Goal: Information Seeking & Learning: Learn about a topic

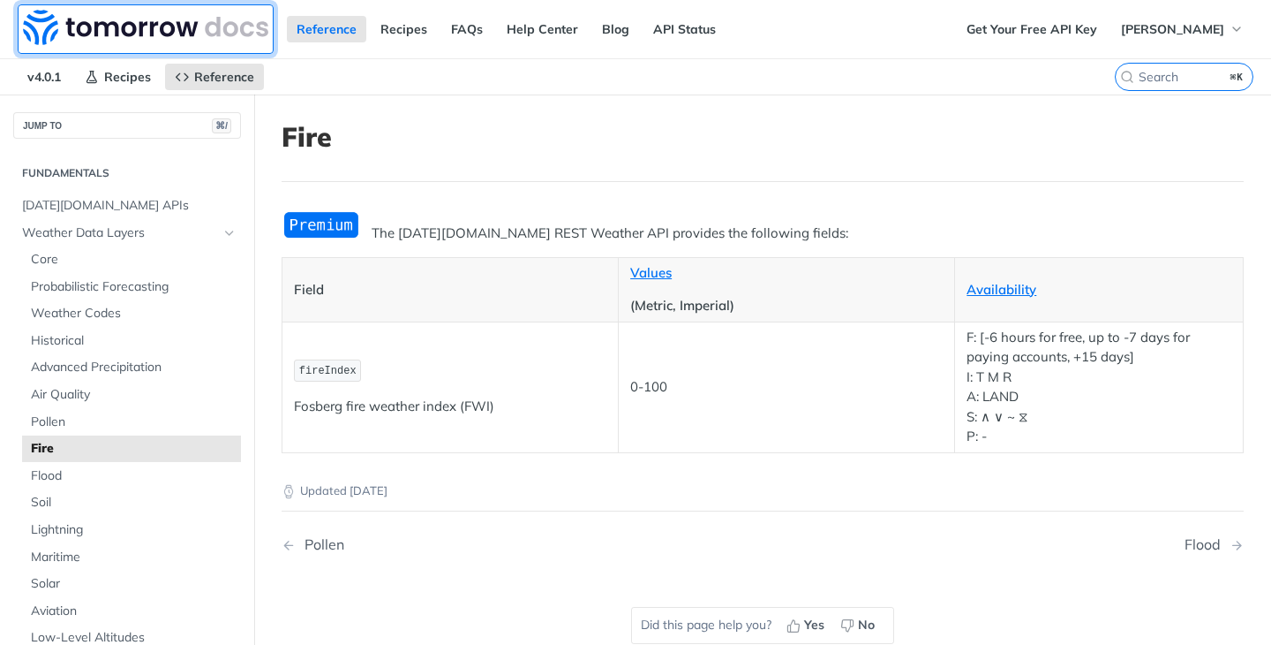
click at [188, 23] on img at bounding box center [145, 27] width 245 height 35
click at [106, 29] on img at bounding box center [145, 27] width 245 height 35
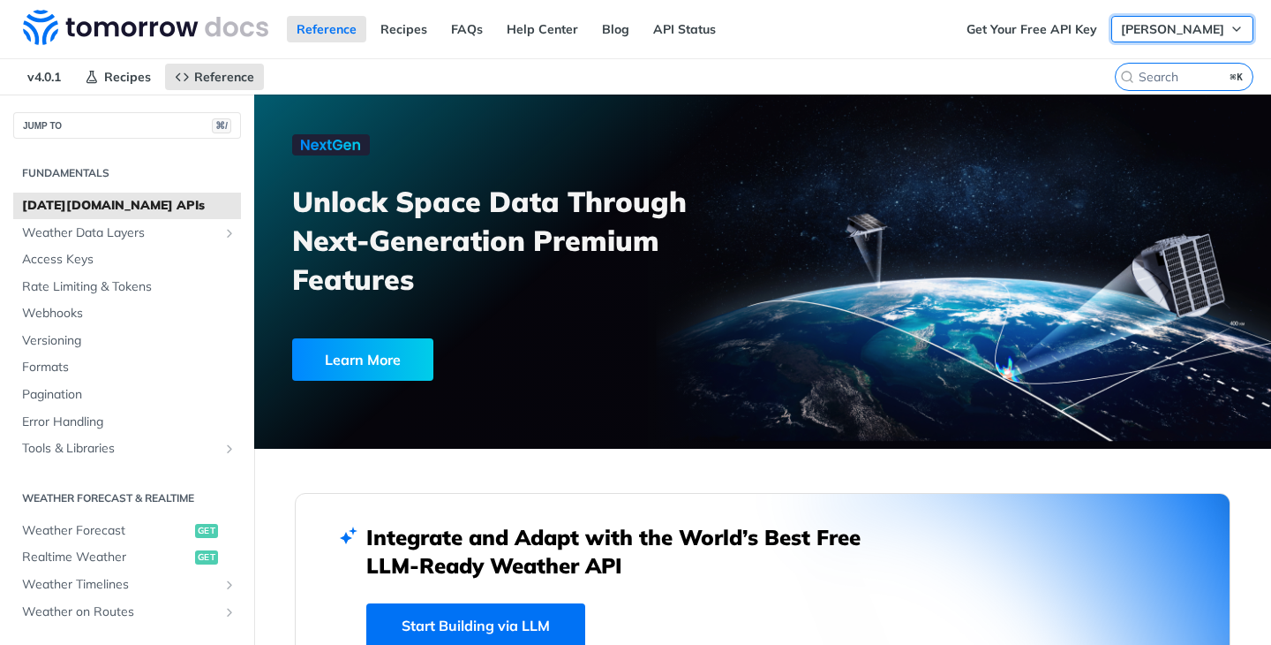
click at [1182, 37] on button "Nicole Doherty" at bounding box center [1183, 29] width 142 height 26
click at [1176, 68] on link "Log Out" at bounding box center [1169, 63] width 175 height 25
click at [1231, 27] on link "Log In" at bounding box center [1226, 29] width 56 height 26
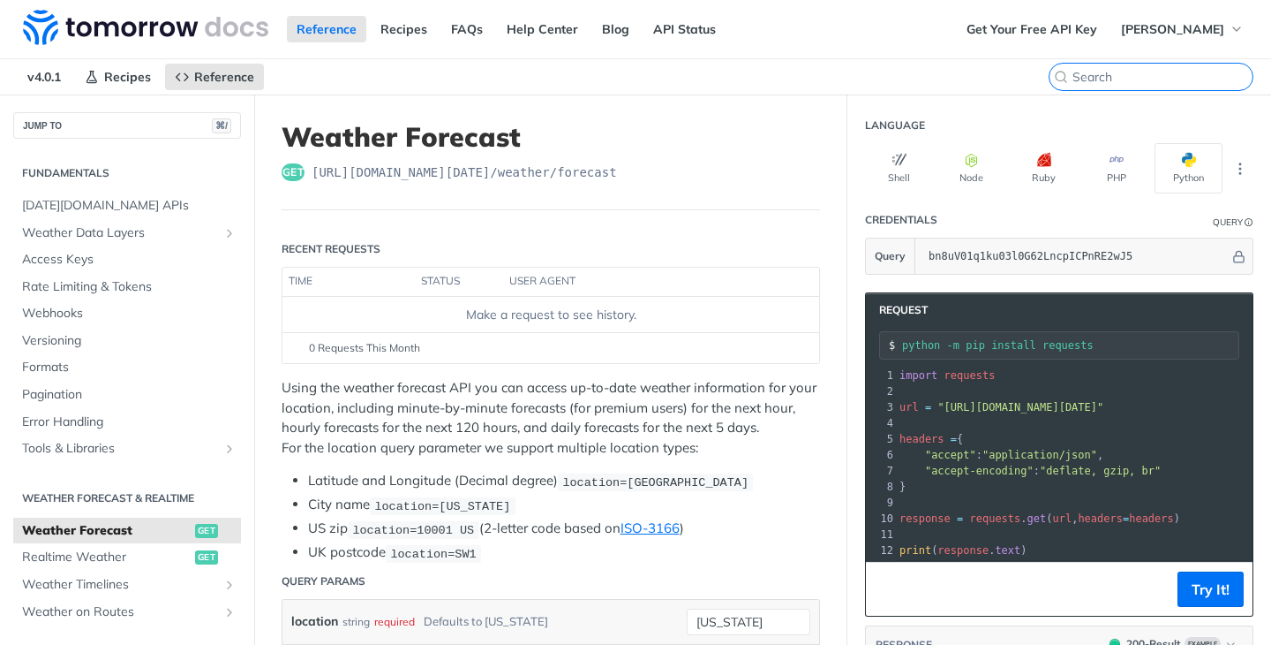
click at [1142, 72] on input "⌘K" at bounding box center [1163, 77] width 180 height 16
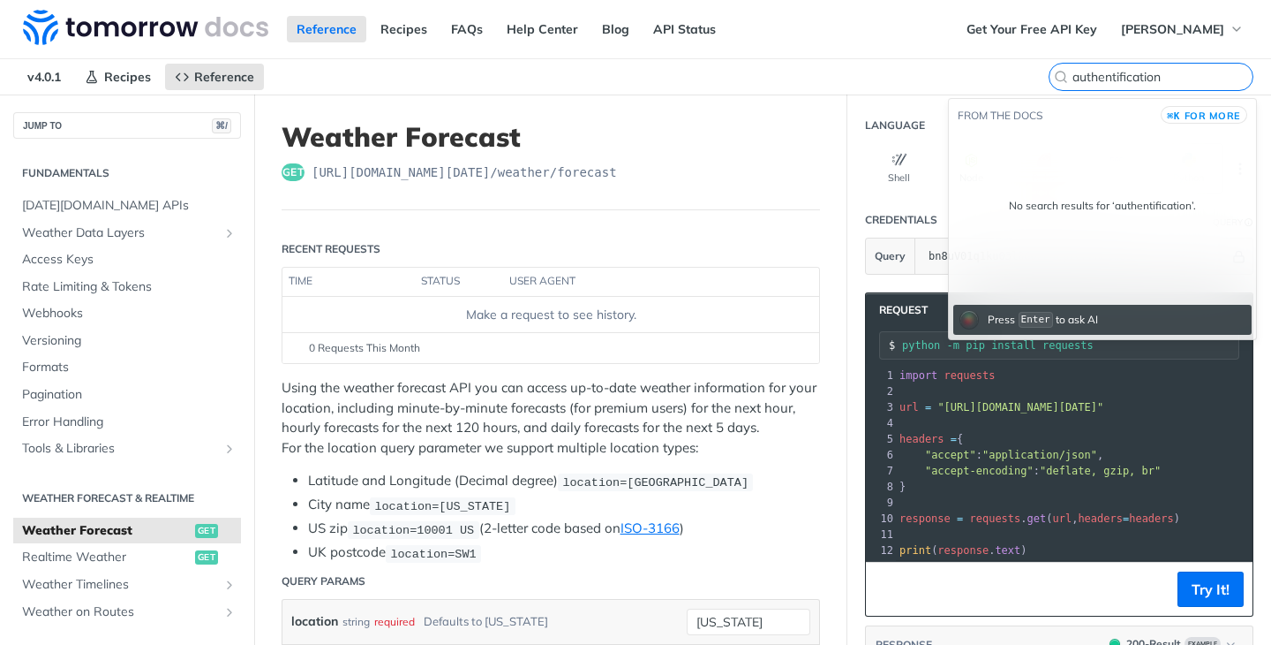
click at [1172, 72] on input "authentification" at bounding box center [1163, 77] width 180 height 16
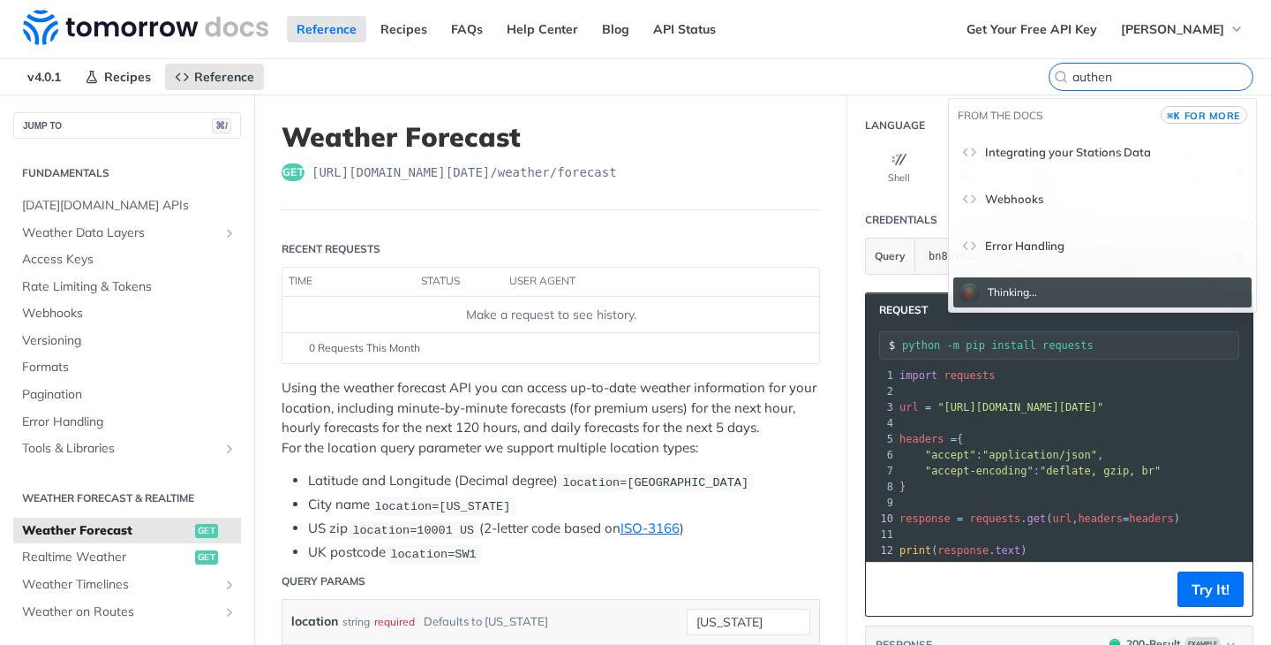
type input "authen"
click at [1222, 117] on span "for more" at bounding box center [1213, 115] width 57 height 12
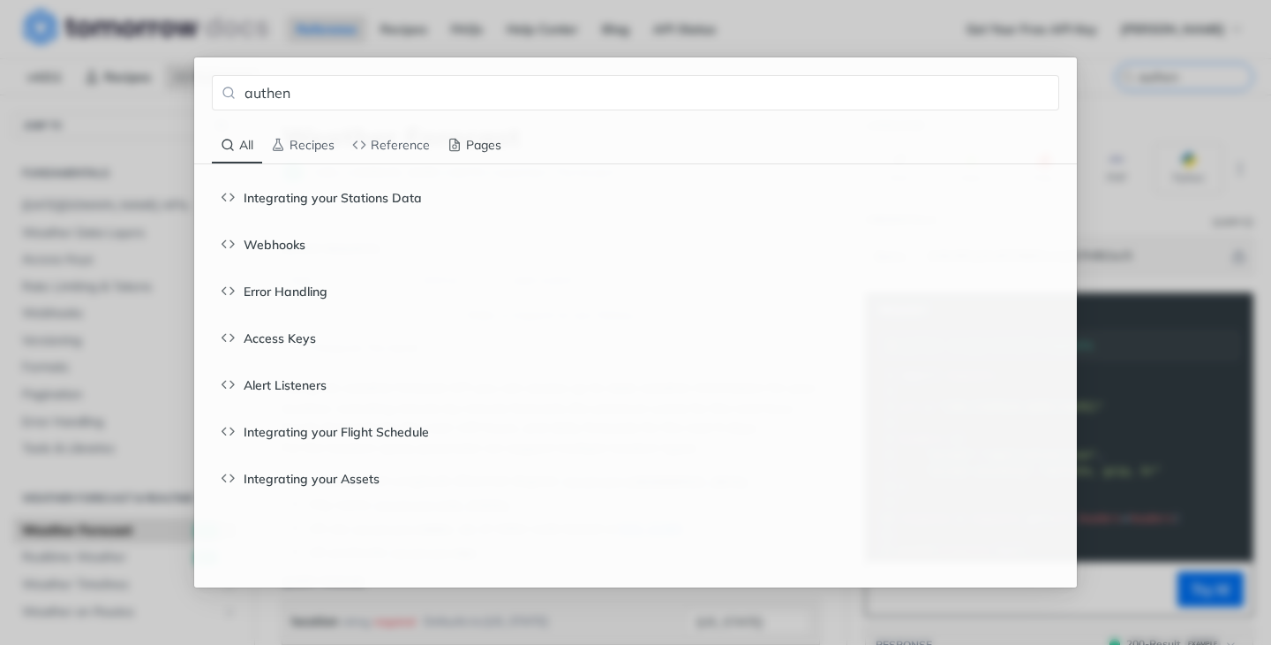
click at [479, 147] on span "Pages" at bounding box center [475, 145] width 54 height 16
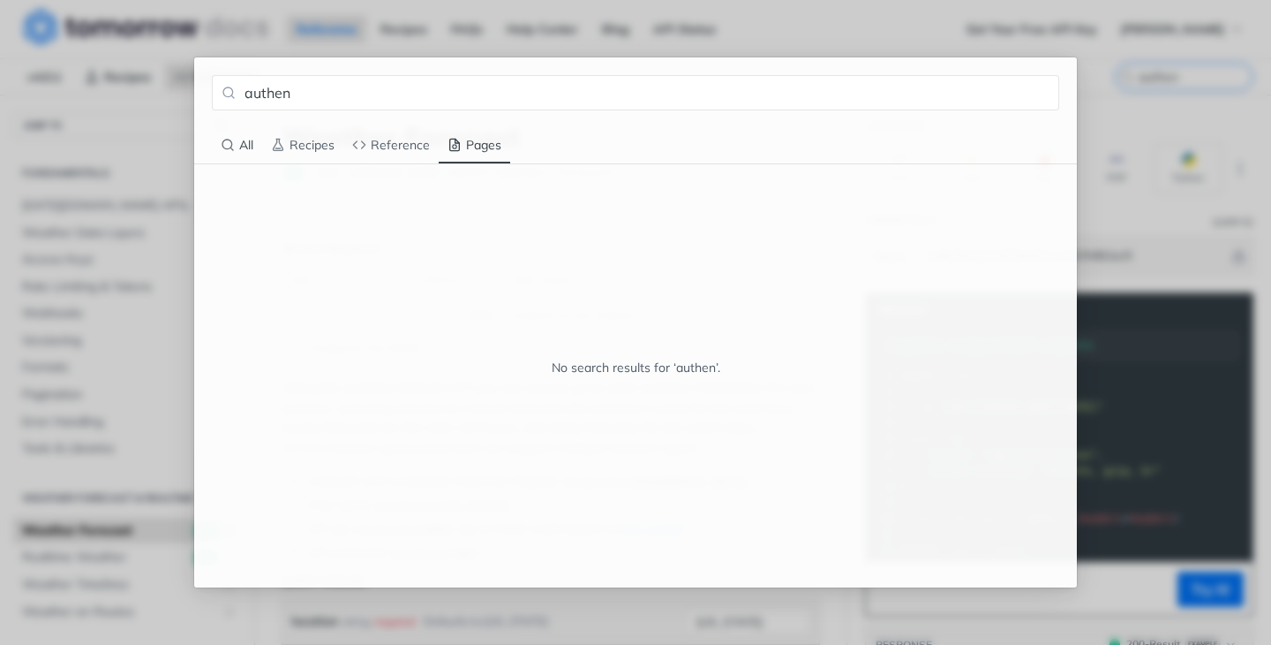
click at [238, 143] on span "All" at bounding box center [230, 145] width 19 height 14
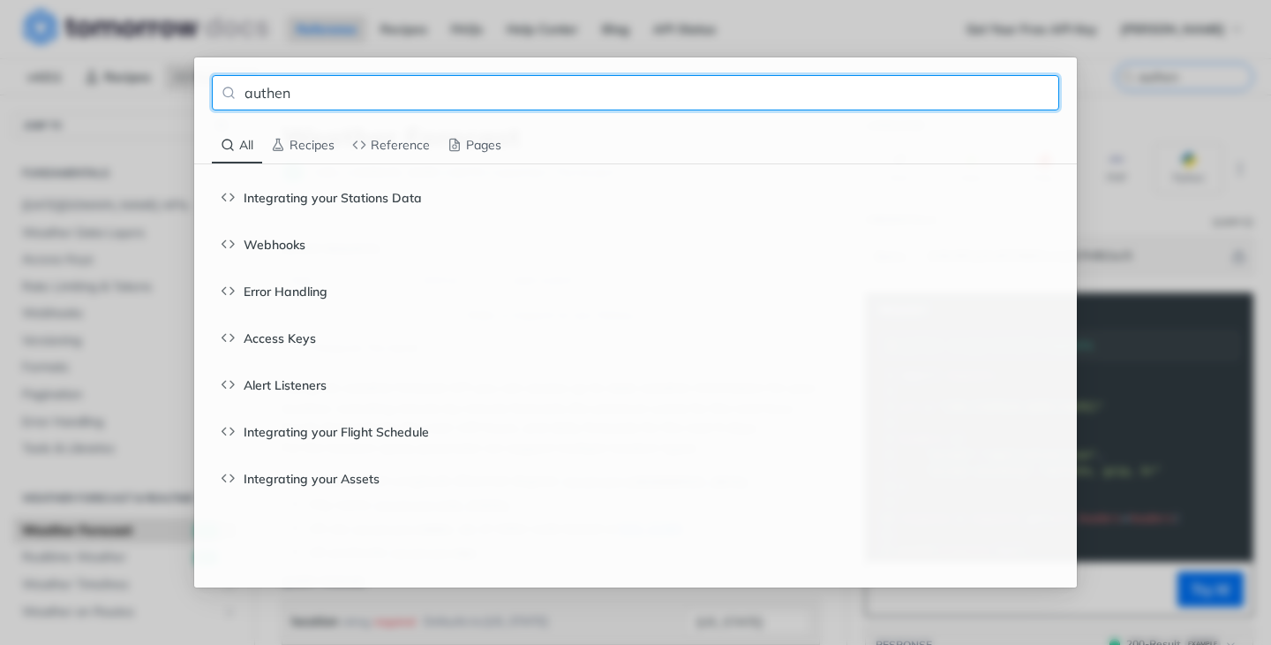
click at [373, 89] on input "authen" at bounding box center [636, 92] width 848 height 35
click at [1043, 93] on input "authen" at bounding box center [636, 92] width 848 height 35
click at [1141, 132] on div "authen All Recipes Reference Pages Integrating your Stations Data Webhooks Erro…" at bounding box center [635, 322] width 1271 height 645
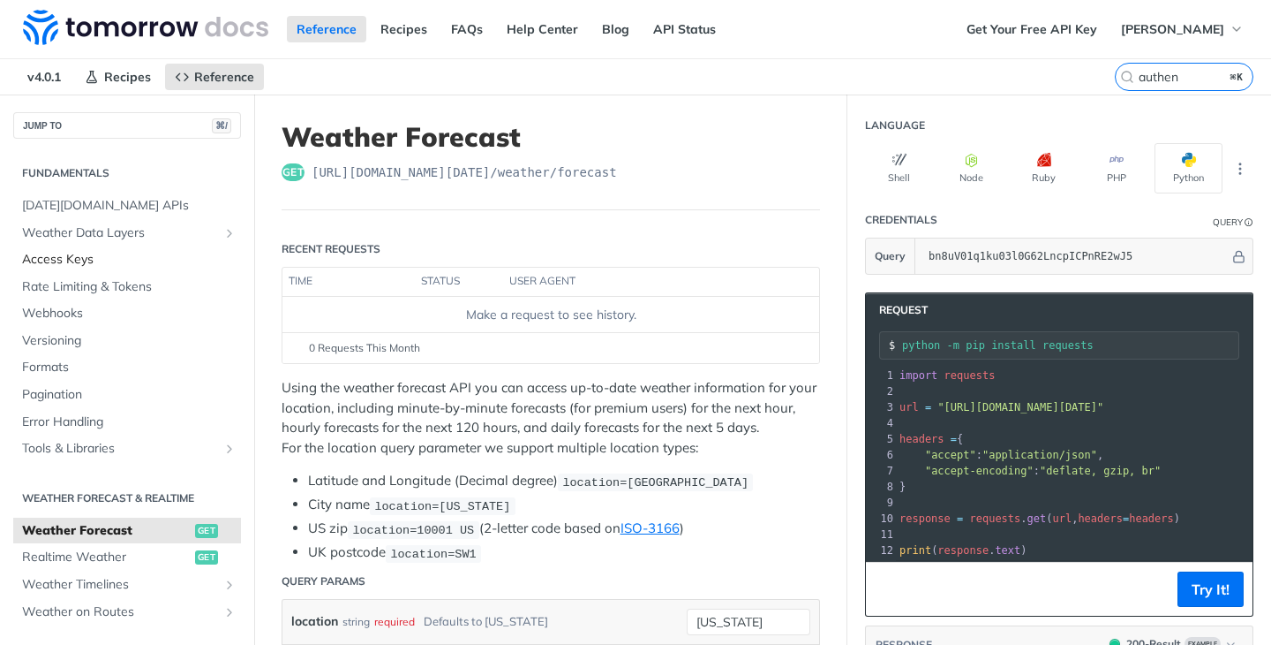
click at [142, 262] on span "Access Keys" at bounding box center [129, 260] width 215 height 18
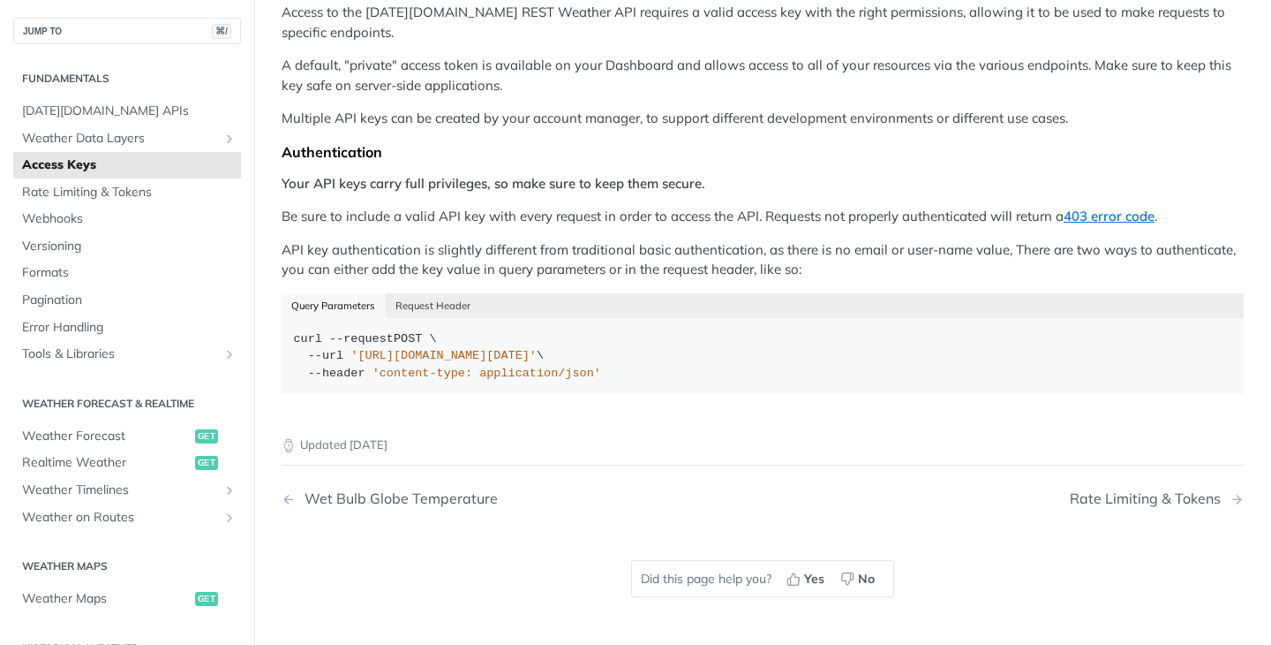
scroll to position [198, 0]
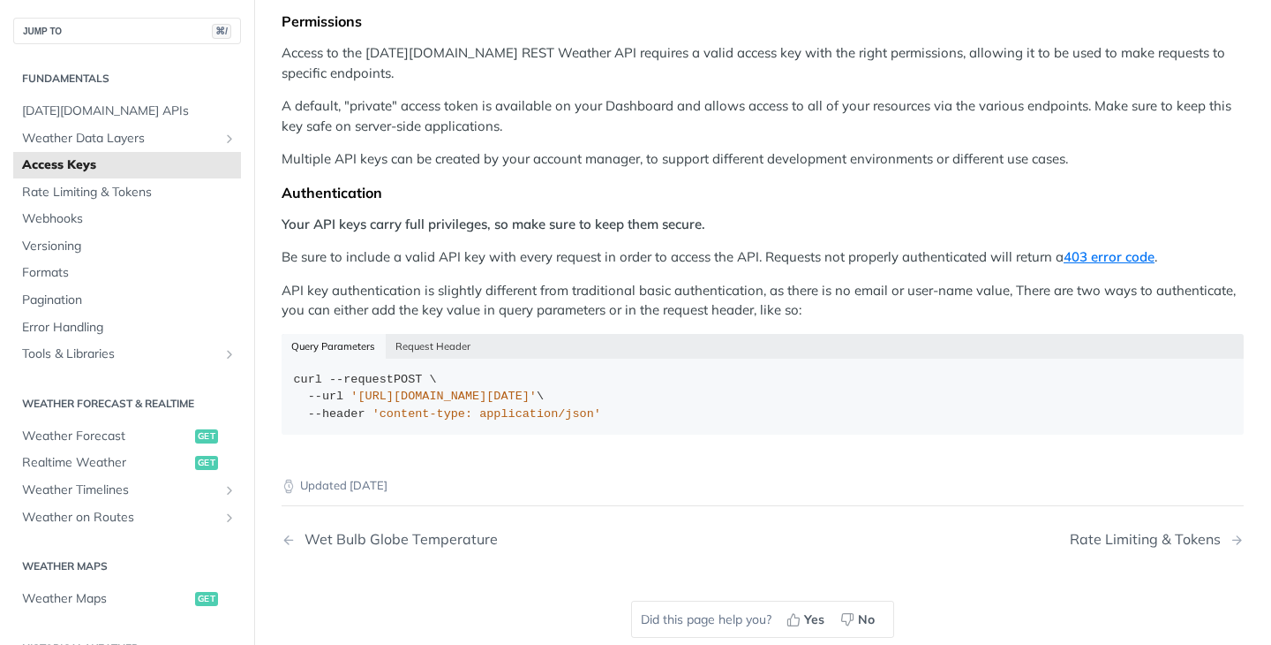
click at [617, 160] on p "Multiple API keys can be created by your account manager, to support different …" at bounding box center [763, 159] width 962 height 20
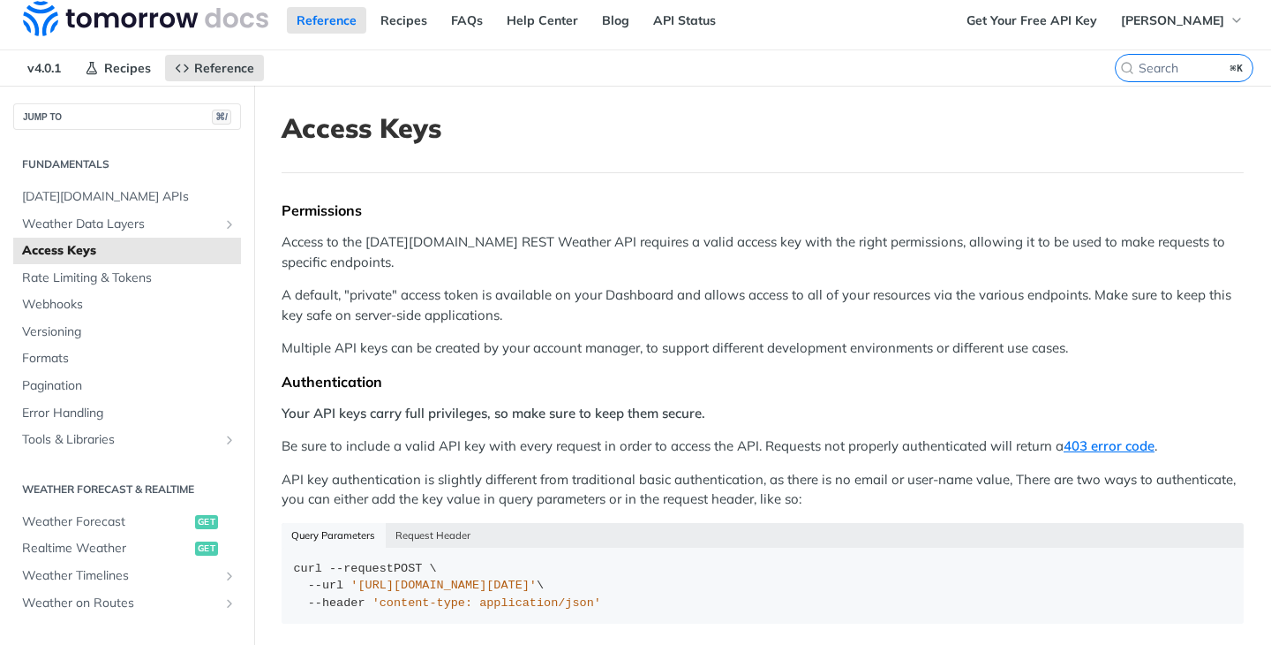
scroll to position [0, 0]
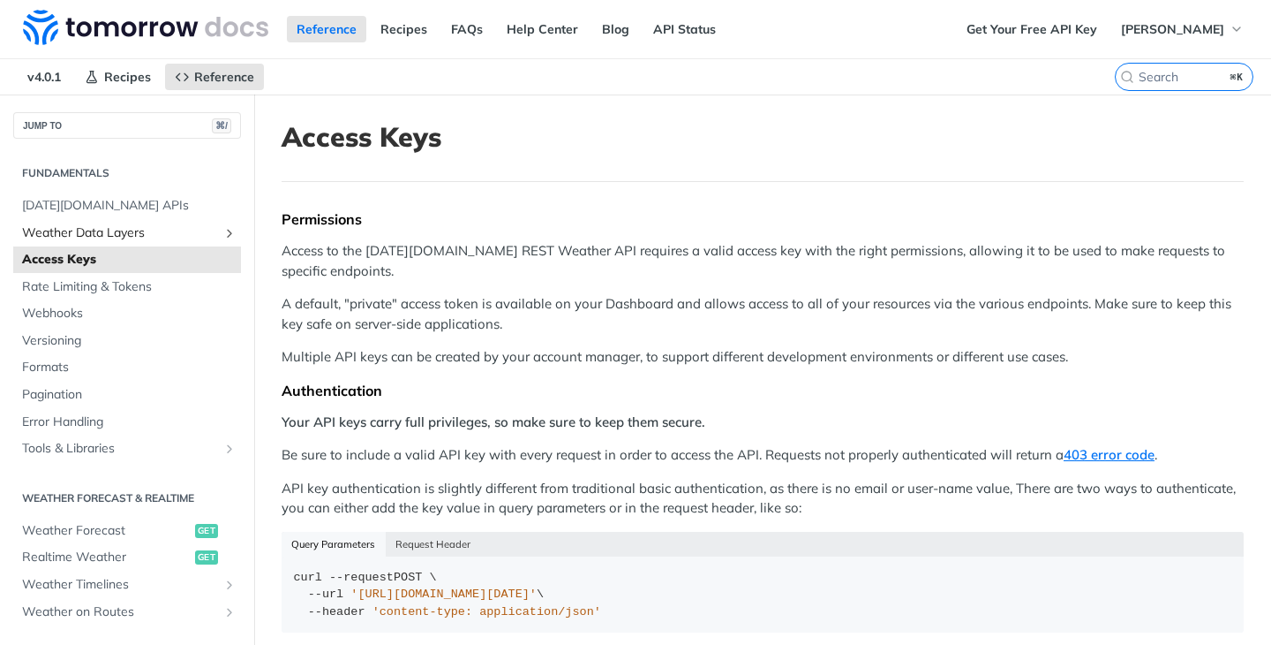
click at [157, 234] on span "Weather Data Layers" at bounding box center [120, 233] width 196 height 18
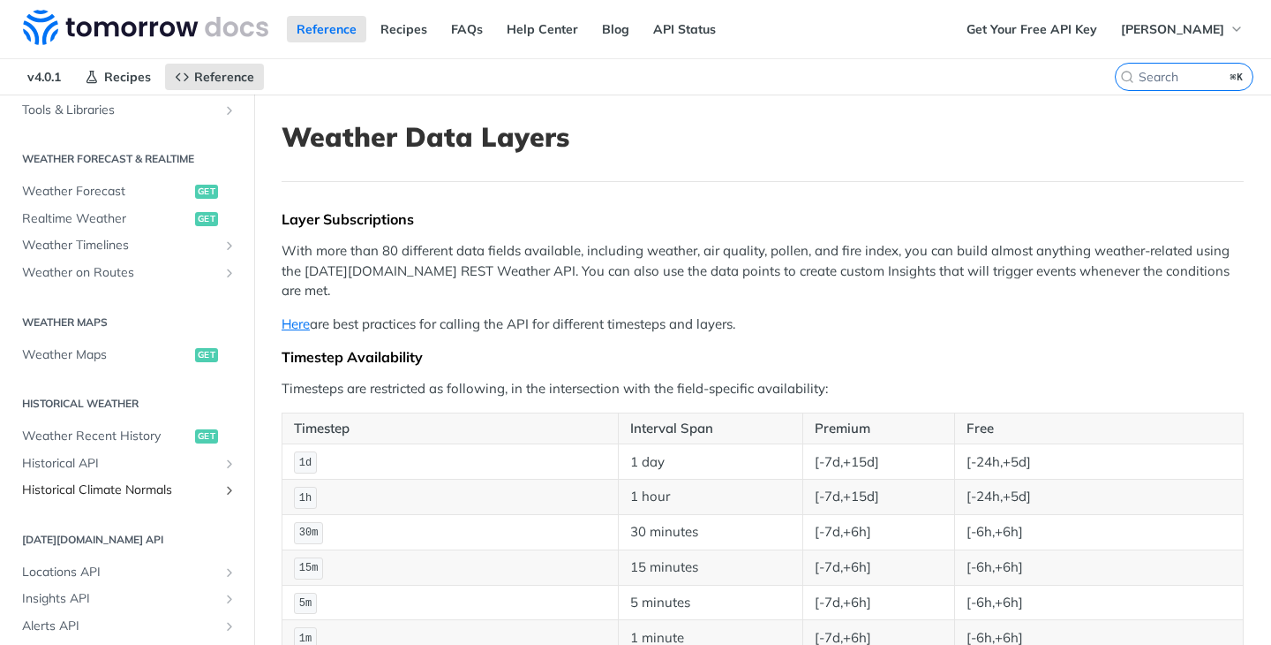
scroll to position [777, 0]
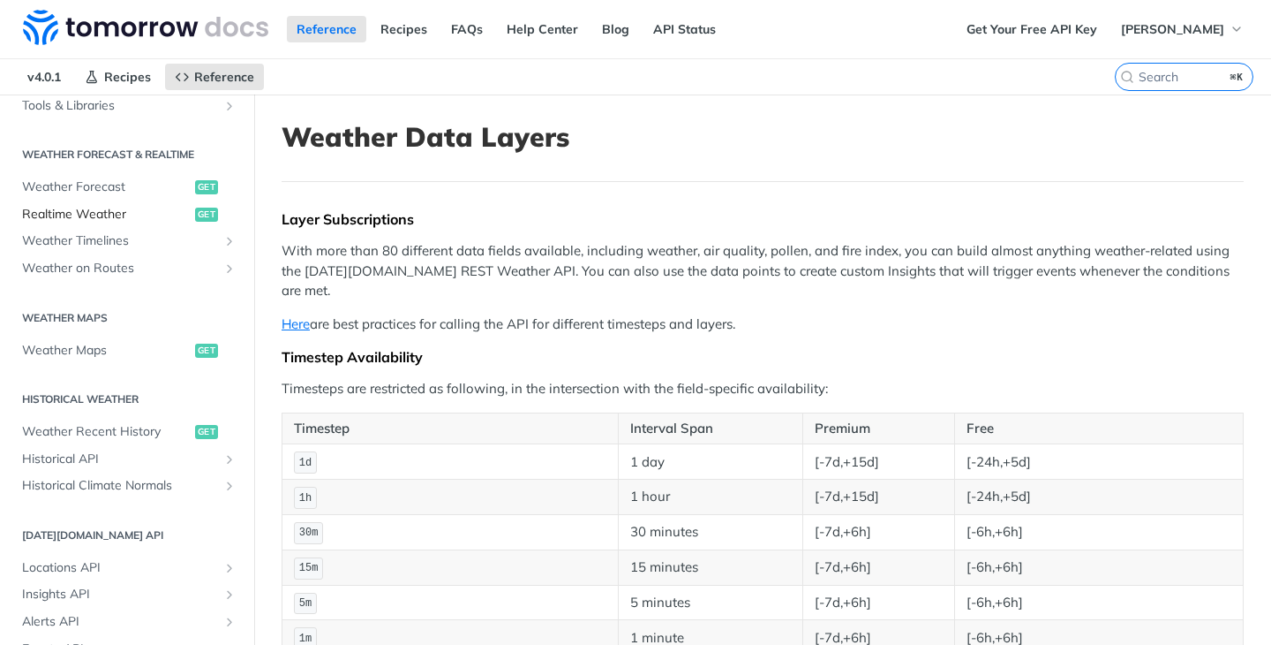
click at [147, 209] on span "Realtime Weather" at bounding box center [106, 215] width 169 height 18
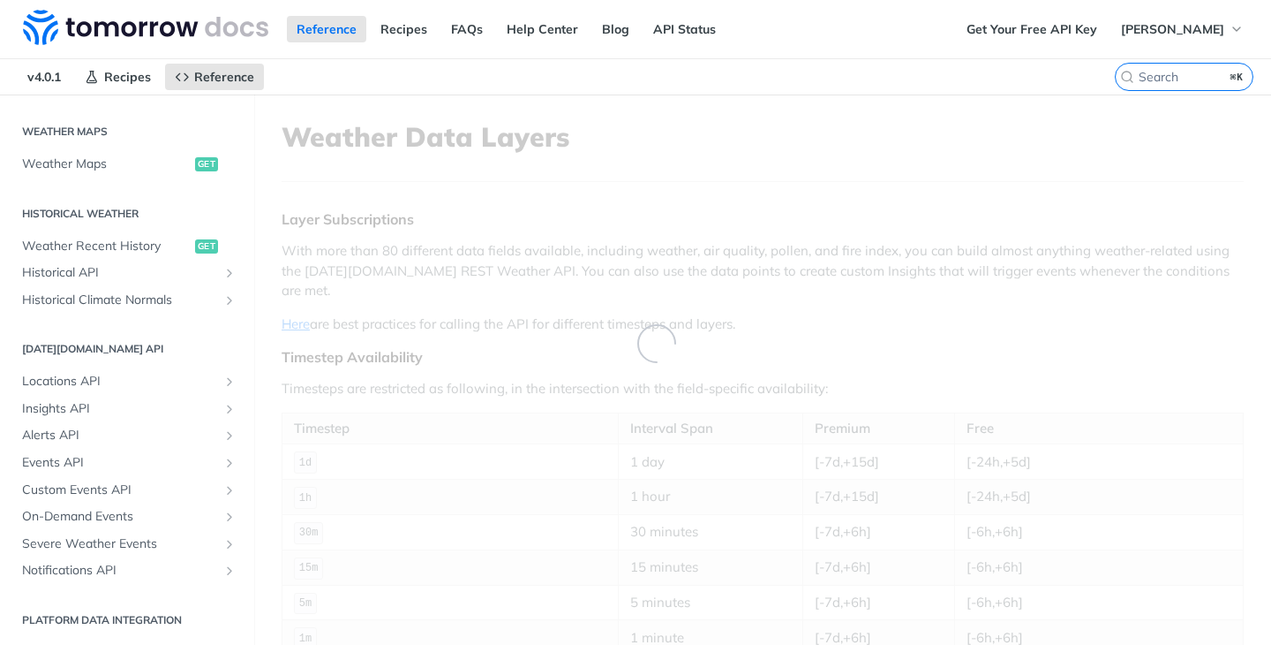
scroll to position [343, 0]
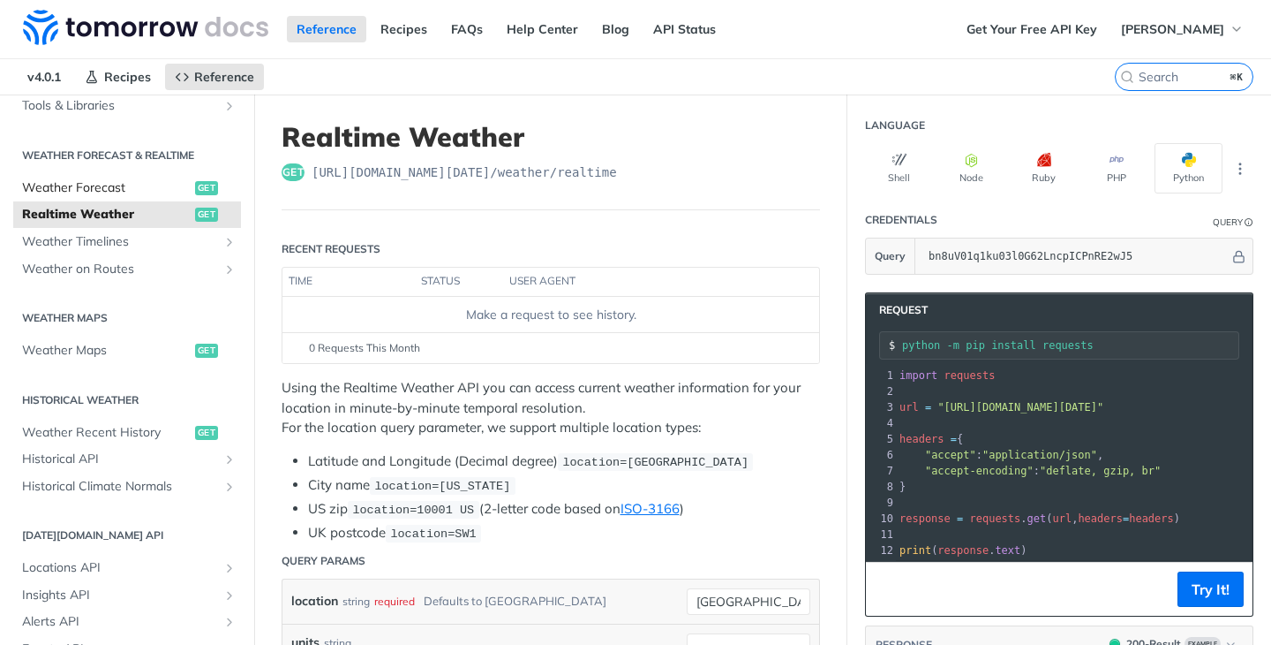
click at [141, 187] on span "Weather Forecast" at bounding box center [106, 188] width 169 height 18
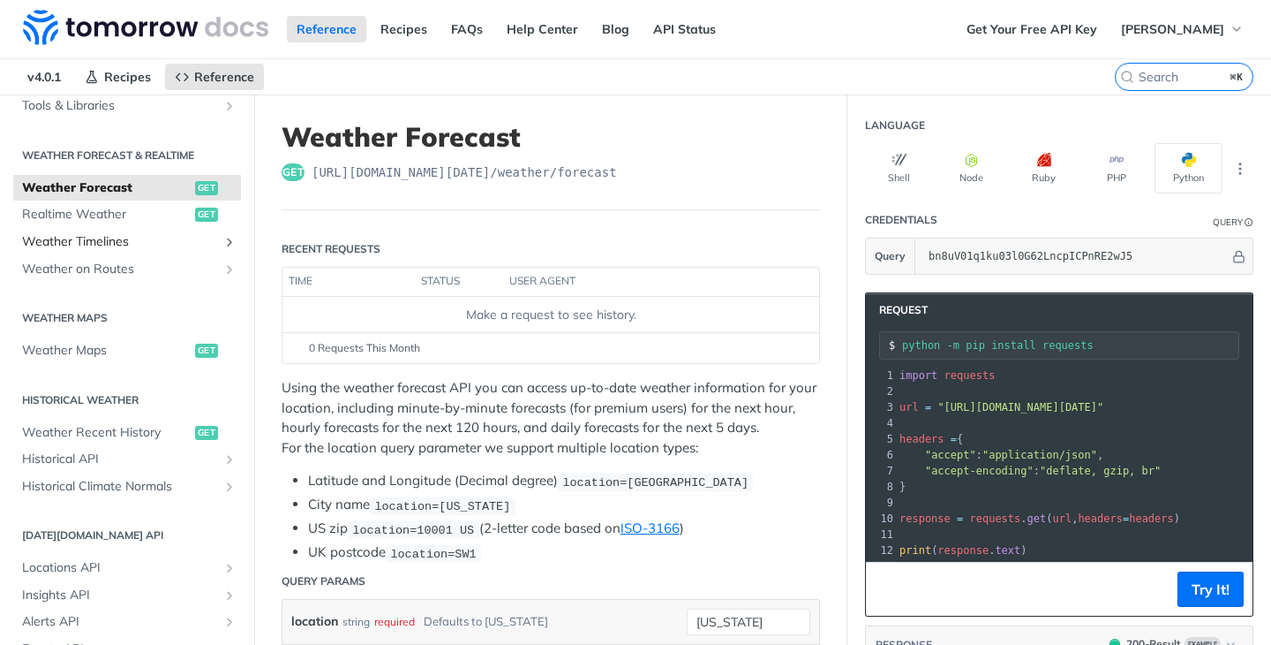
click at [164, 240] on span "Weather Timelines" at bounding box center [120, 242] width 196 height 18
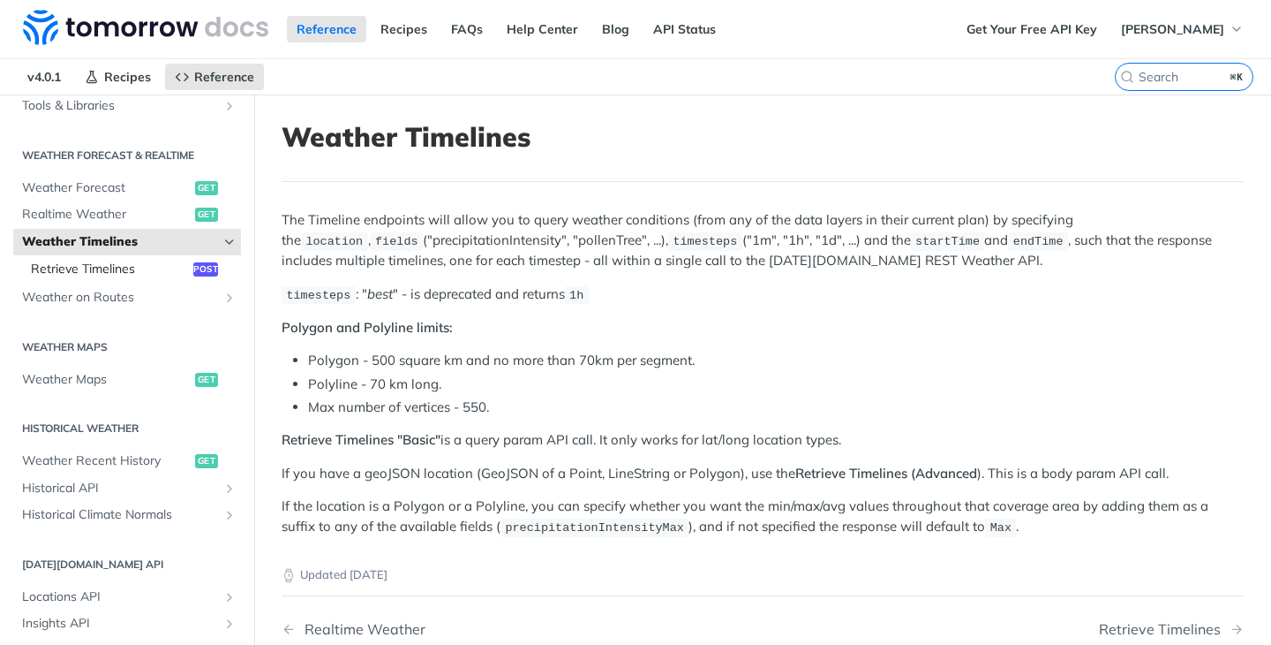
click at [174, 268] on span "Retrieve Timelines" at bounding box center [110, 269] width 158 height 18
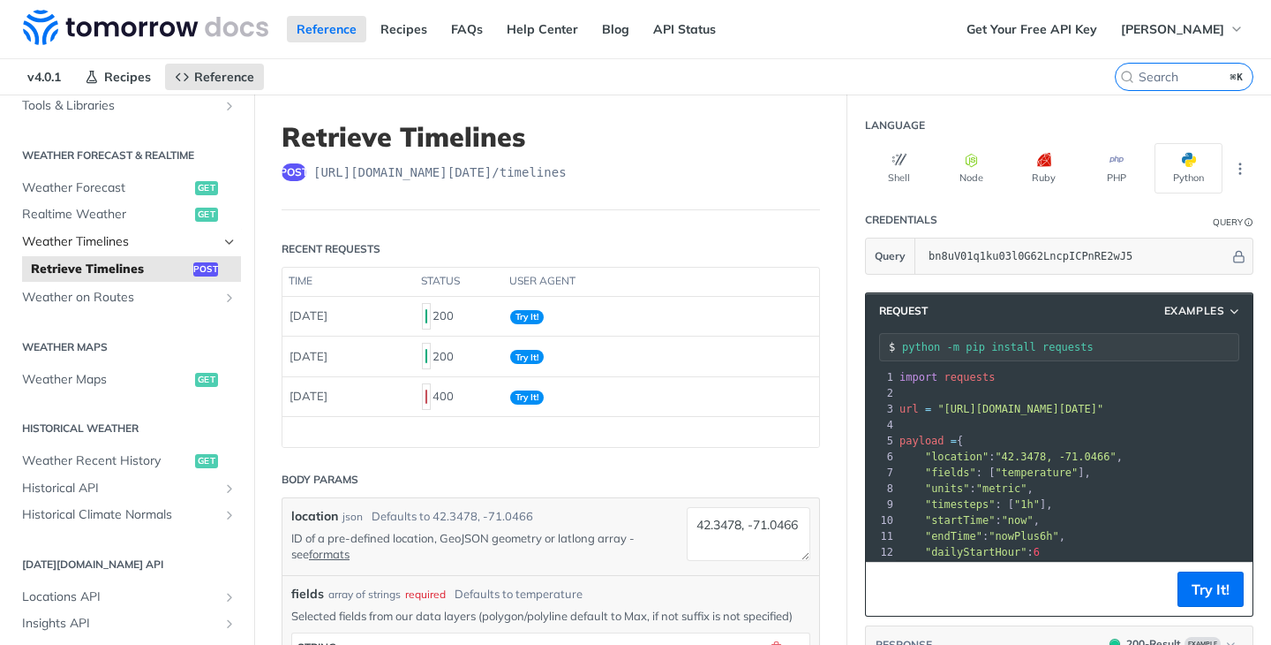
click at [174, 249] on span "Weather Timelines" at bounding box center [120, 242] width 196 height 18
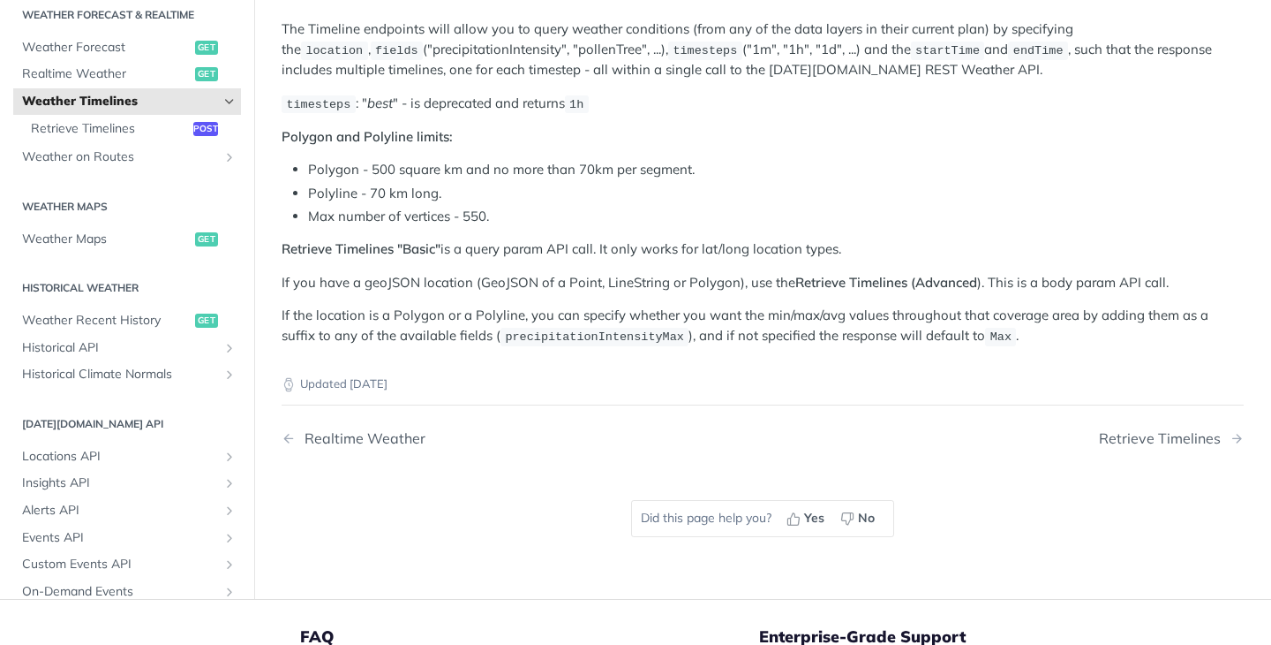
scroll to position [184, 0]
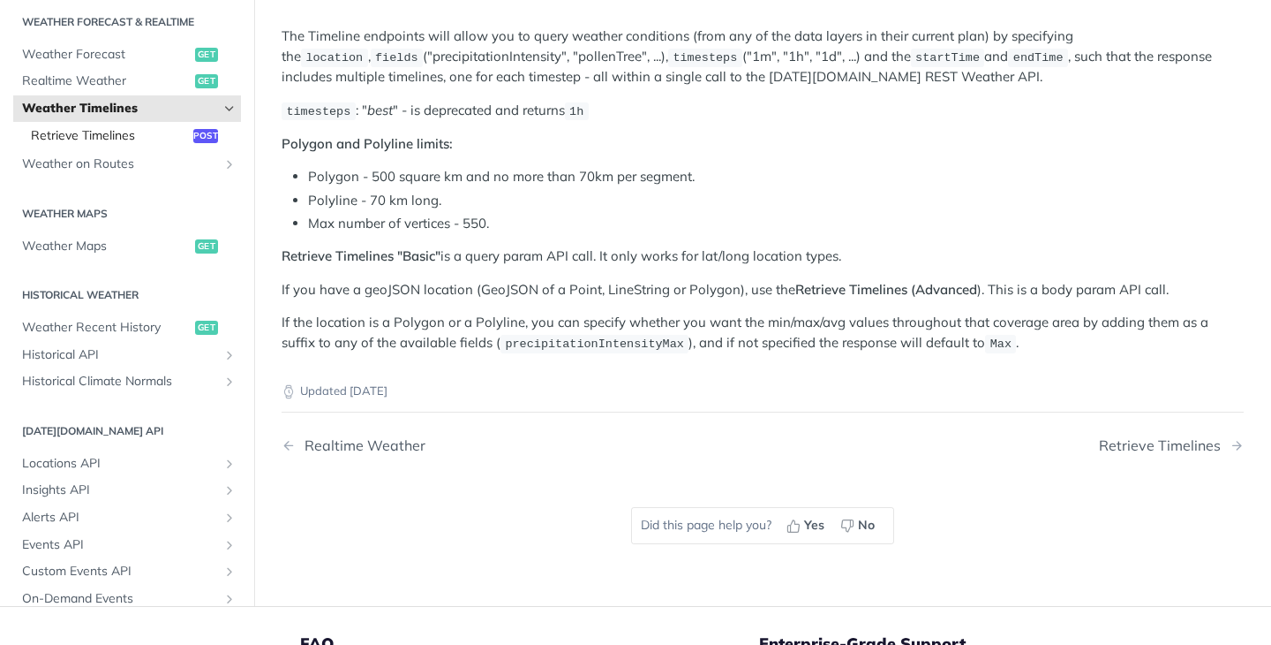
click at [154, 132] on span "Retrieve Timelines" at bounding box center [110, 135] width 158 height 18
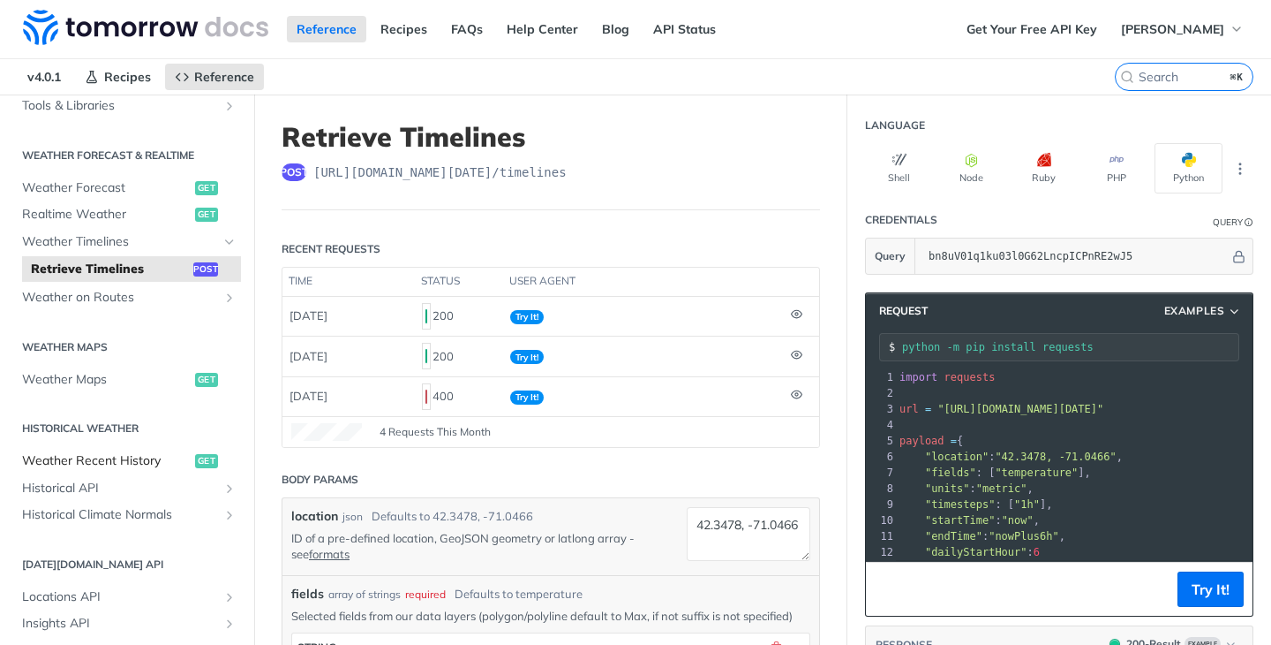
click at [168, 460] on span "Weather Recent History" at bounding box center [106, 461] width 169 height 18
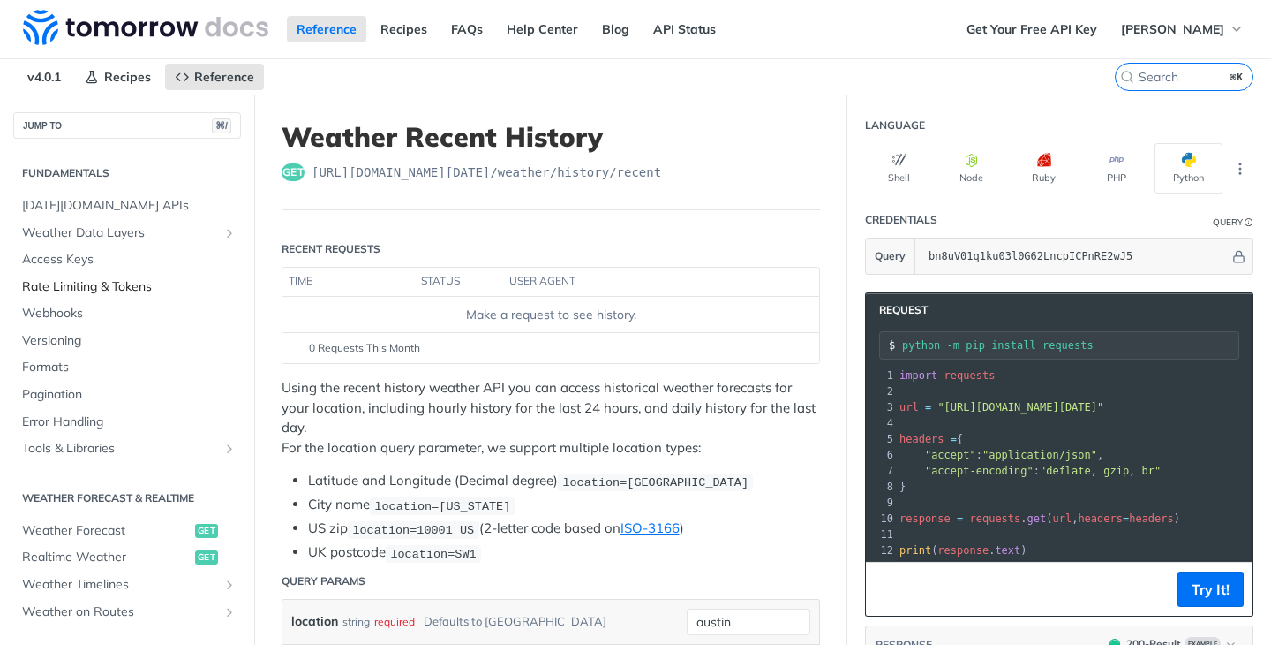
click at [109, 289] on span "Rate Limiting & Tokens" at bounding box center [129, 287] width 215 height 18
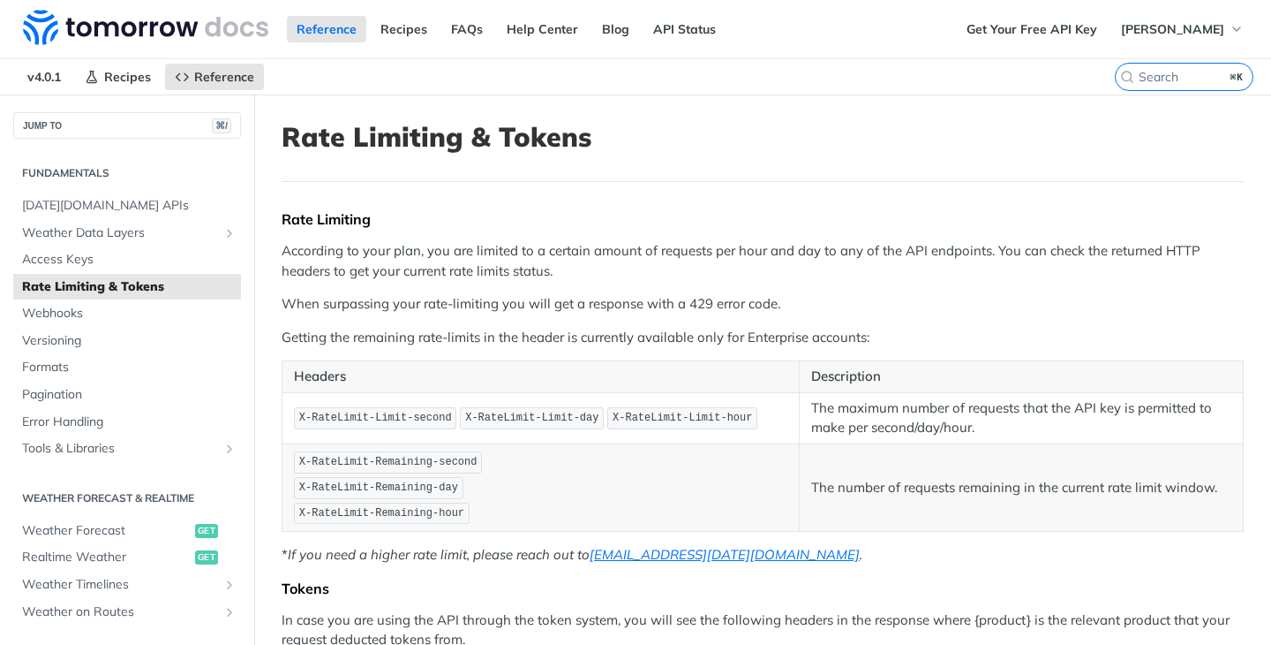
click at [547, 276] on p "According to your plan, you are limited to a certain amount of requests per hou…" at bounding box center [763, 261] width 962 height 40
click at [170, 208] on span "[DATE][DOMAIN_NAME] APIs" at bounding box center [129, 206] width 215 height 18
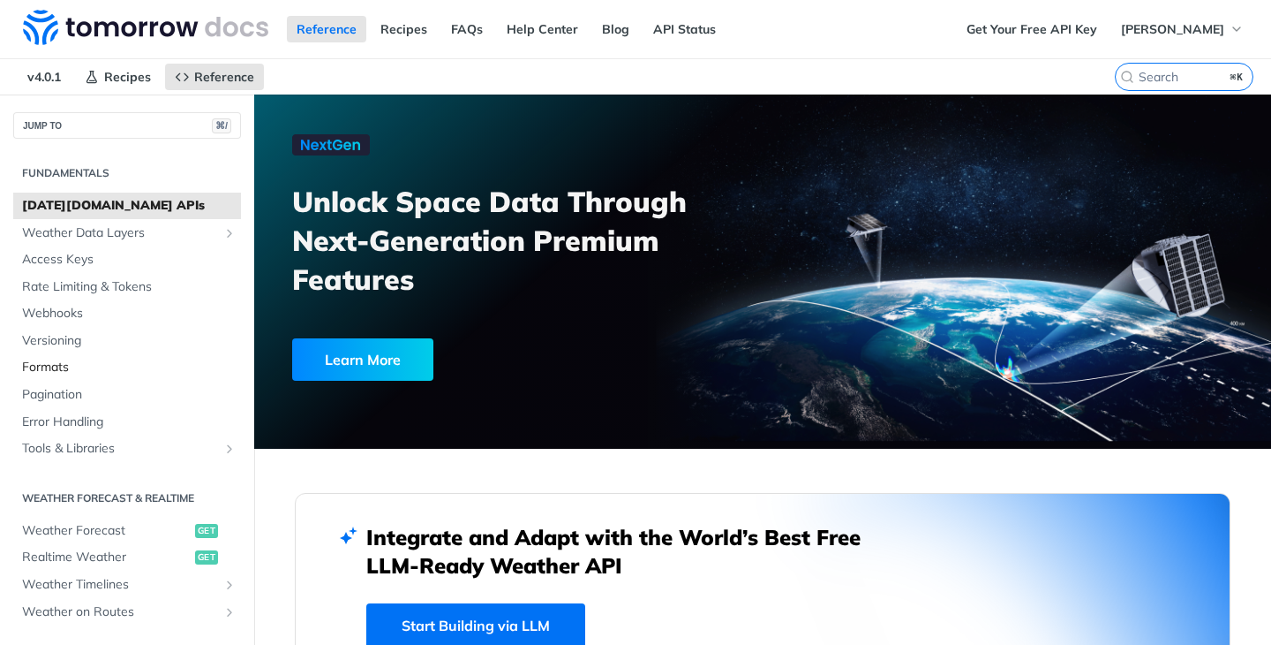
click at [108, 362] on span "Formats" at bounding box center [129, 367] width 215 height 18
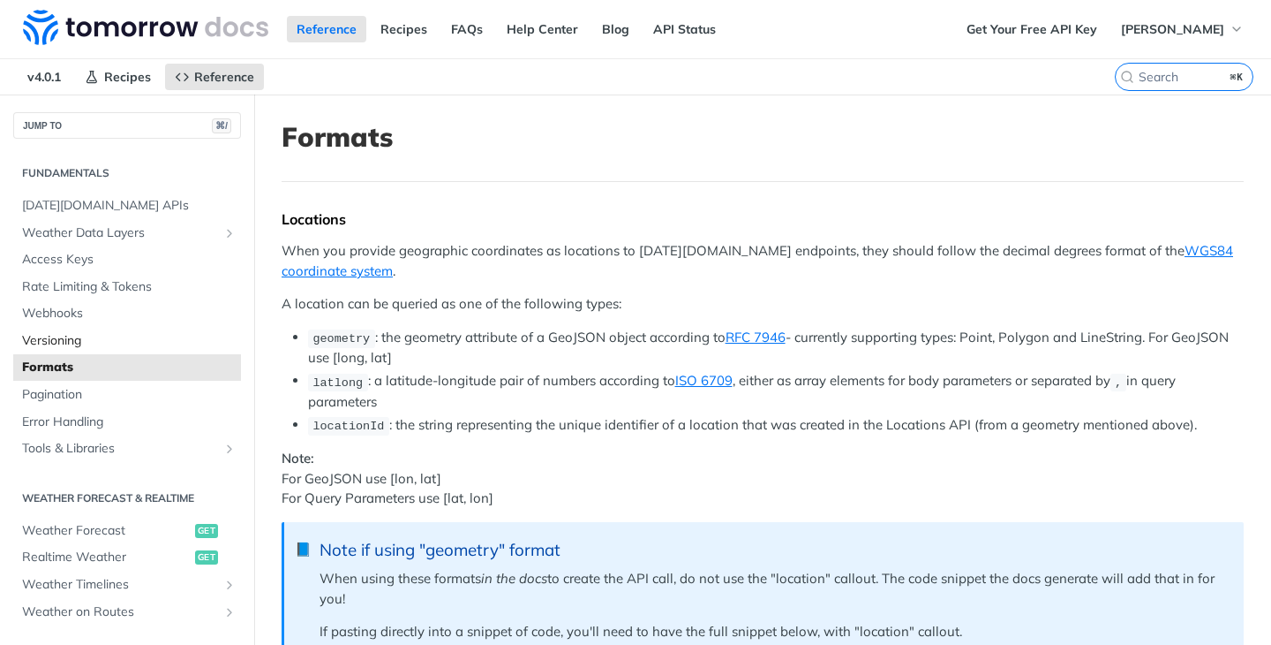
click at [109, 343] on span "Versioning" at bounding box center [129, 341] width 215 height 18
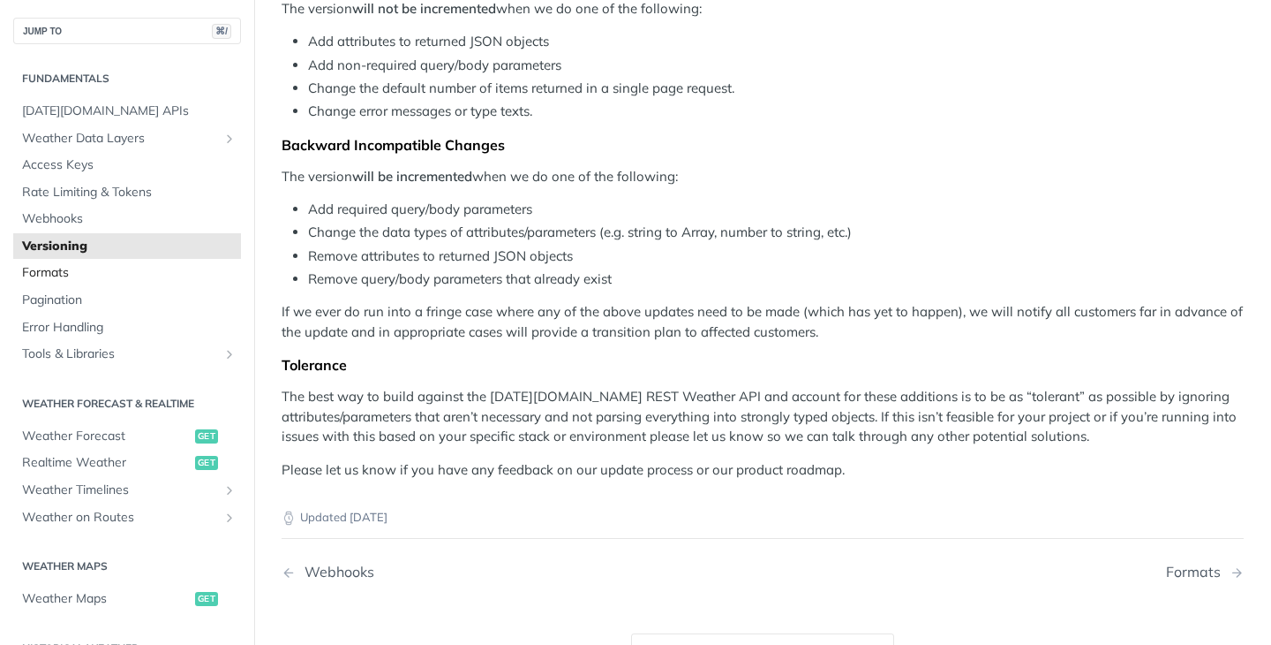
scroll to position [314, 0]
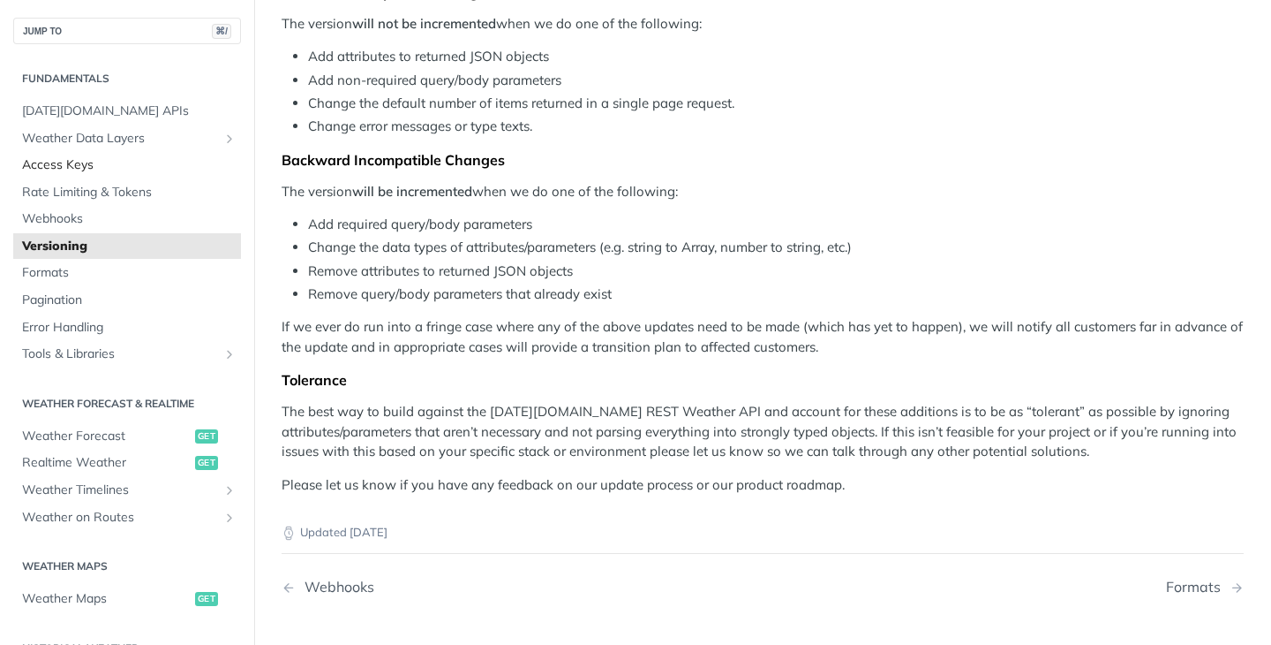
click at [153, 171] on span "Access Keys" at bounding box center [129, 165] width 215 height 18
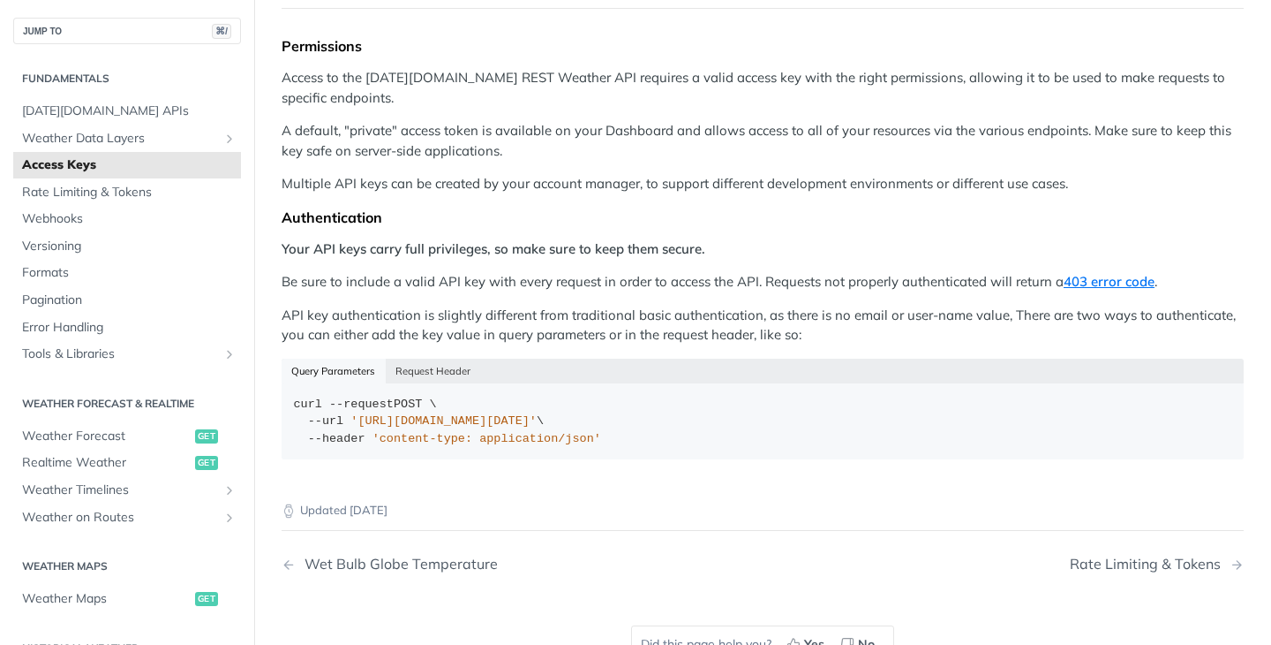
scroll to position [157, 0]
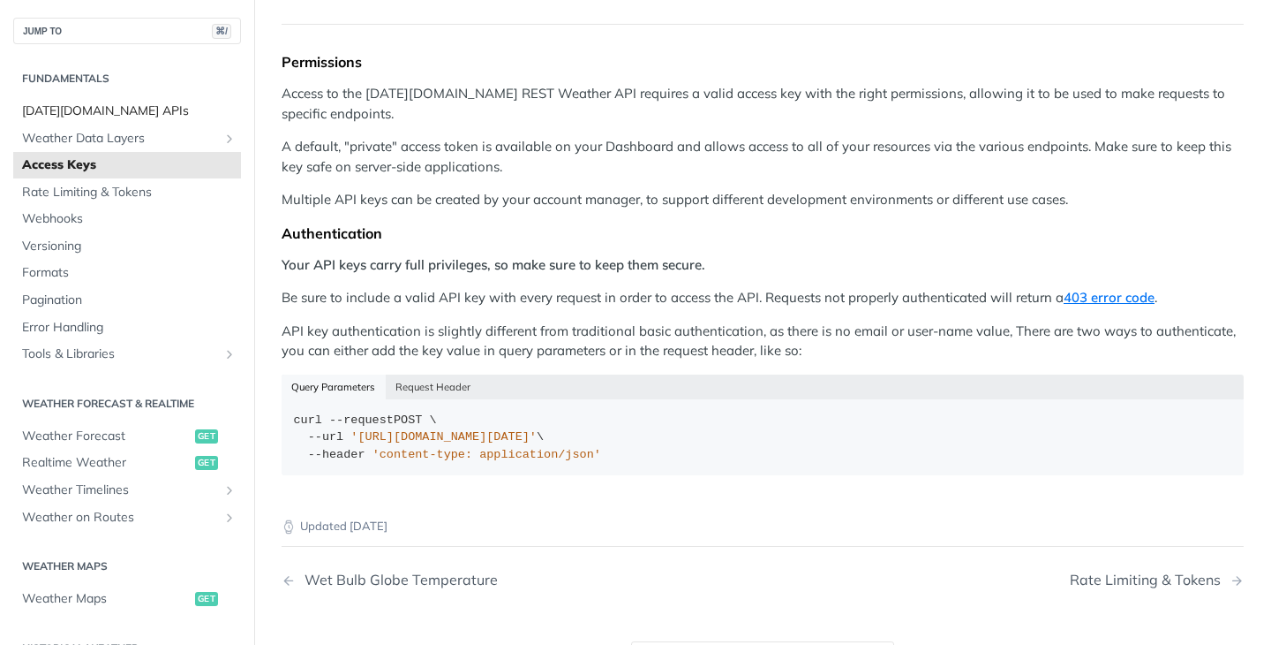
click at [110, 117] on span "[DATE][DOMAIN_NAME] APIs" at bounding box center [129, 111] width 215 height 18
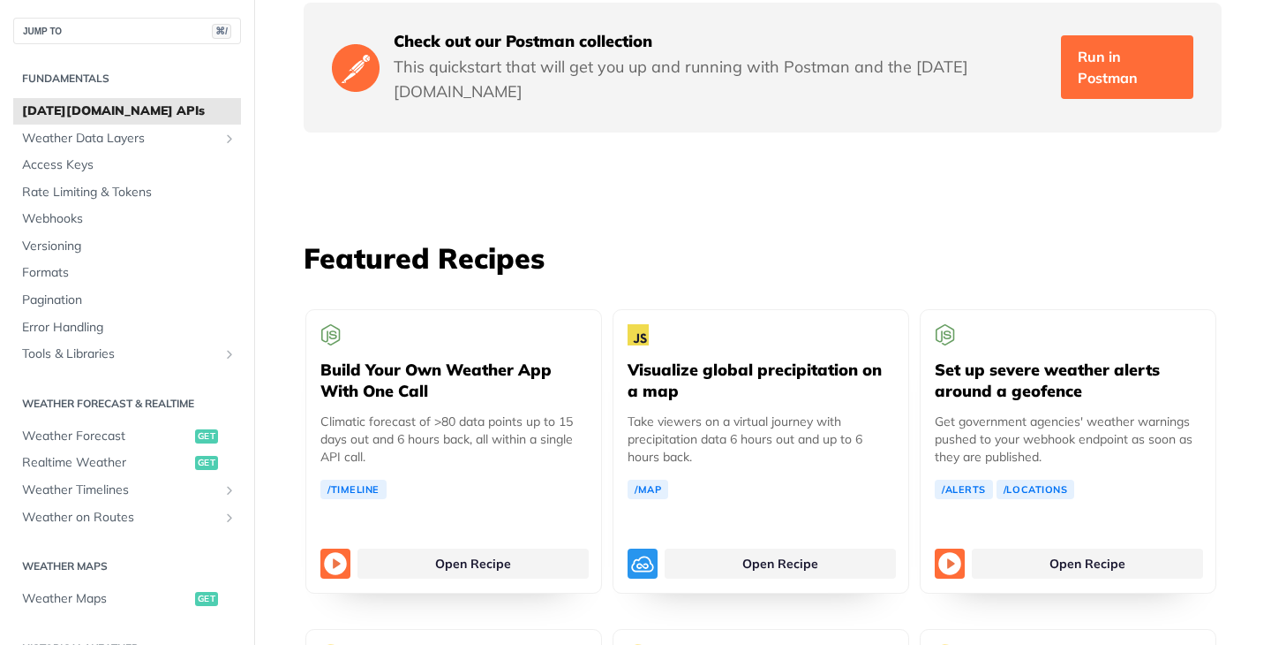
scroll to position [2622, 0]
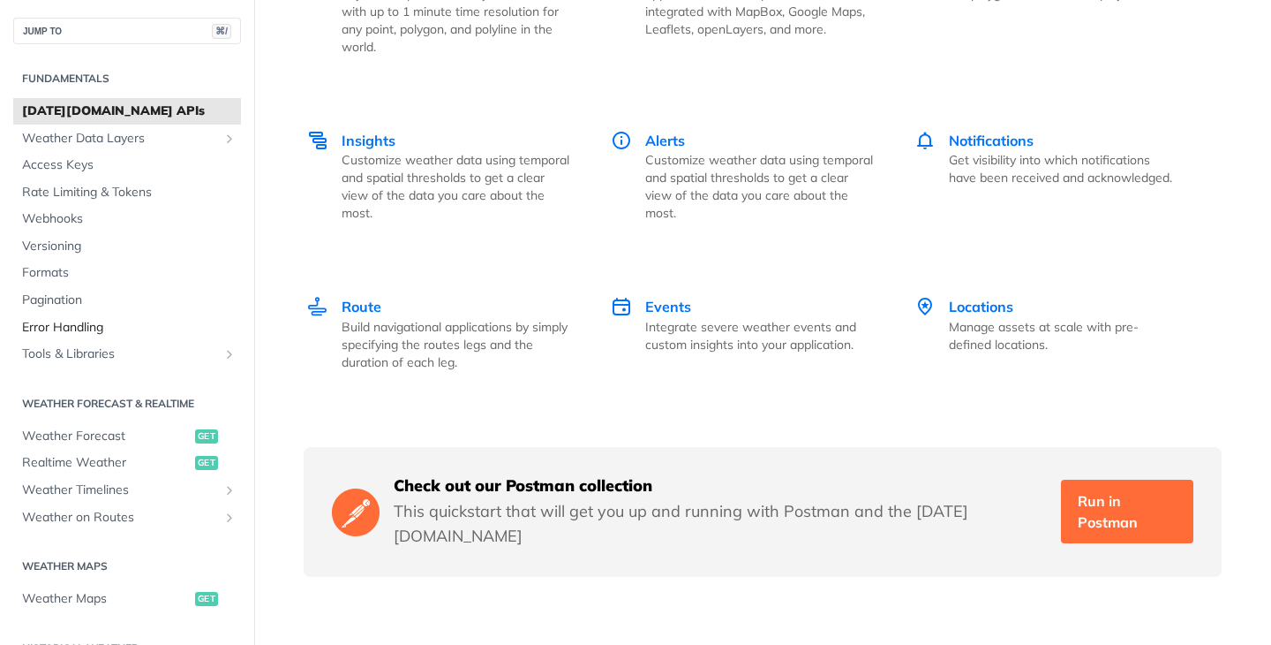
click at [147, 327] on span "Error Handling" at bounding box center [129, 328] width 215 height 18
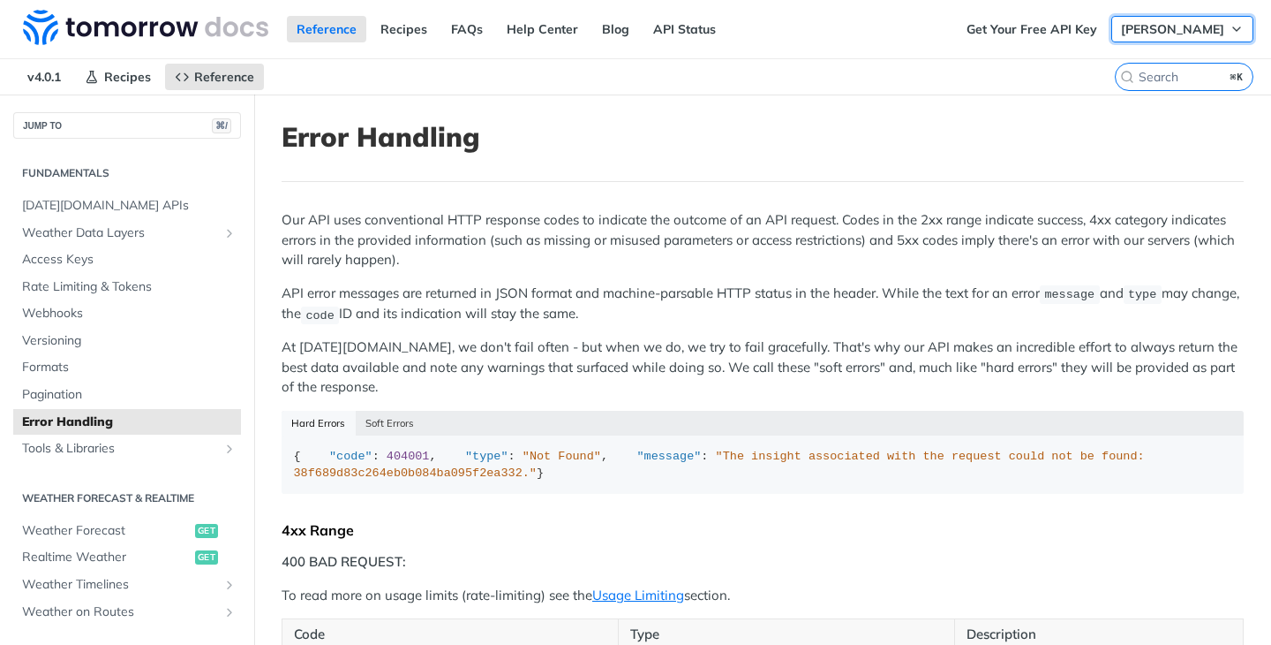
click at [1218, 27] on span "[PERSON_NAME]" at bounding box center [1172, 29] width 103 height 16
click at [1170, 36] on button "[PERSON_NAME]" at bounding box center [1183, 29] width 142 height 26
click at [1127, 66] on link "Log Out" at bounding box center [1169, 63] width 175 height 25
click at [1103, 35] on link "Get Your Free API Key" at bounding box center [1119, 29] width 150 height 26
